Goal: Find specific page/section: Find specific page/section

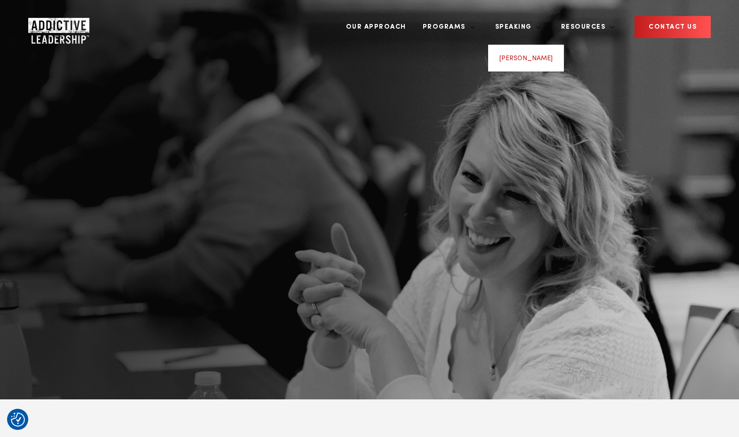
click at [548, 55] on link "[PERSON_NAME]" at bounding box center [526, 58] width 53 height 7
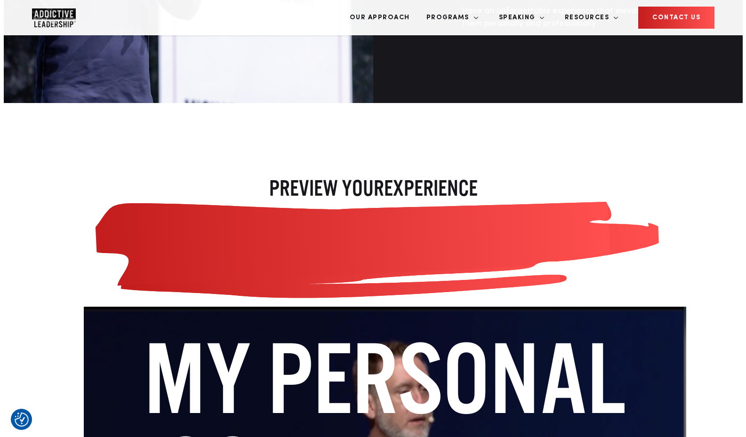
scroll to position [1170, 0]
